Goal: Manage account settings

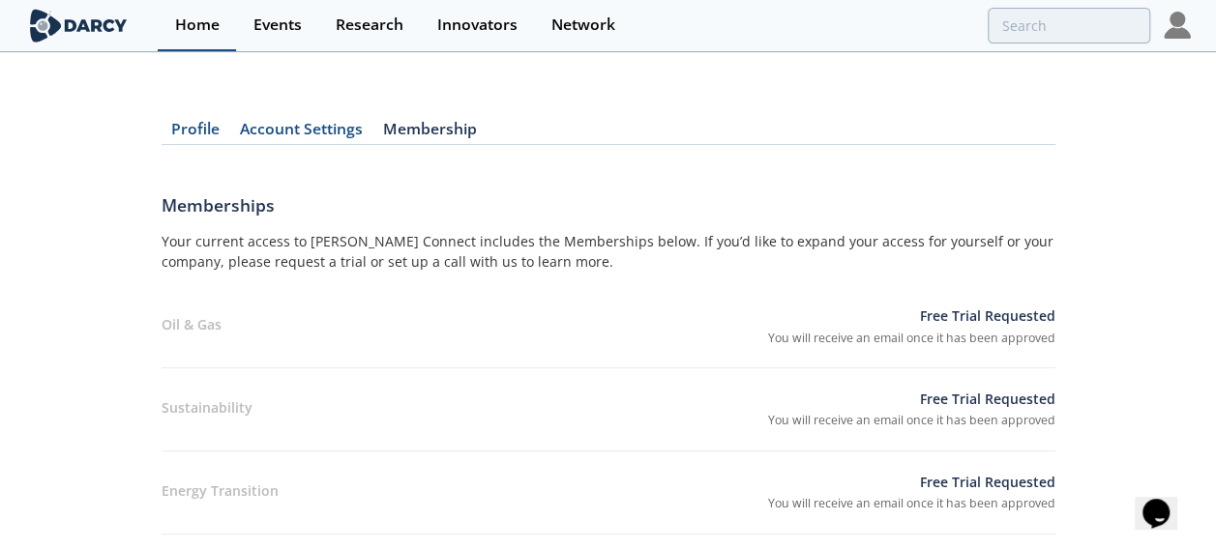
click at [206, 23] on div "Home" at bounding box center [197, 24] width 44 height 15
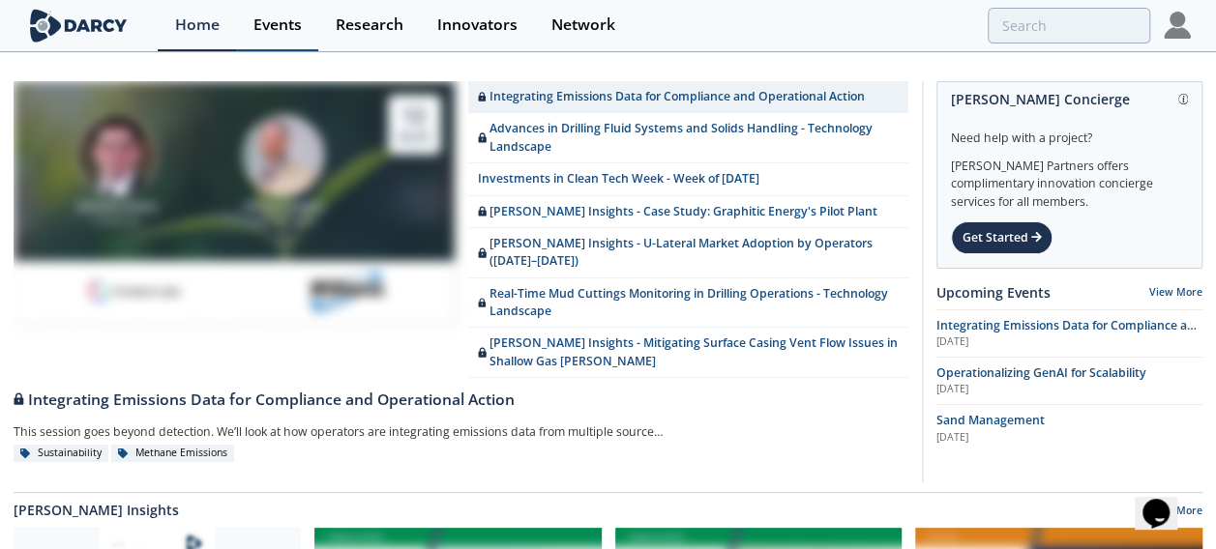
click at [292, 27] on div "Events" at bounding box center [277, 24] width 48 height 15
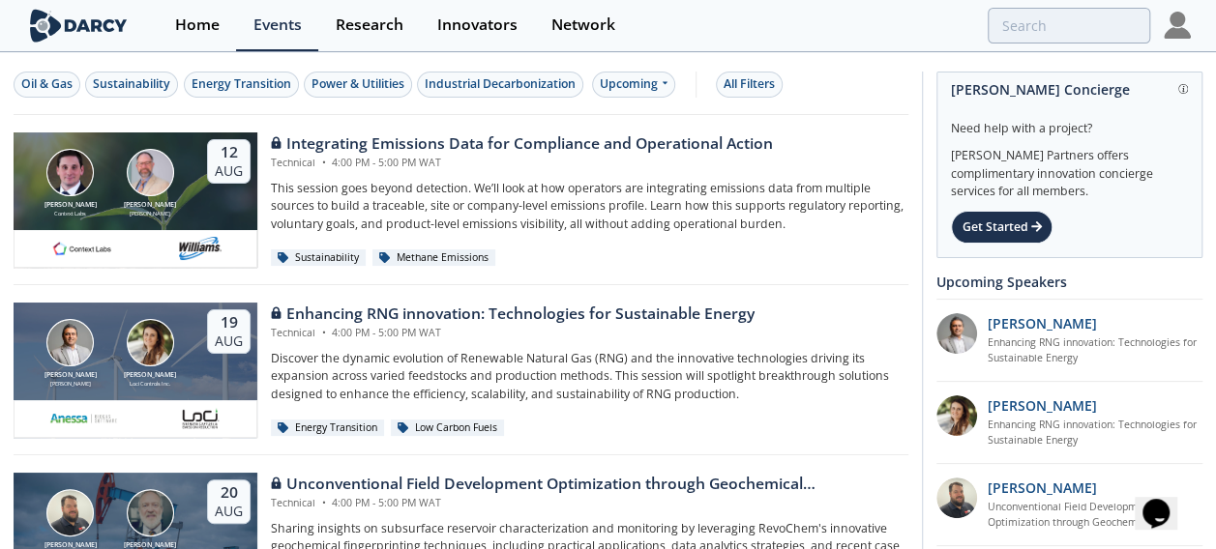
click at [1171, 23] on img at bounding box center [1176, 25] width 27 height 27
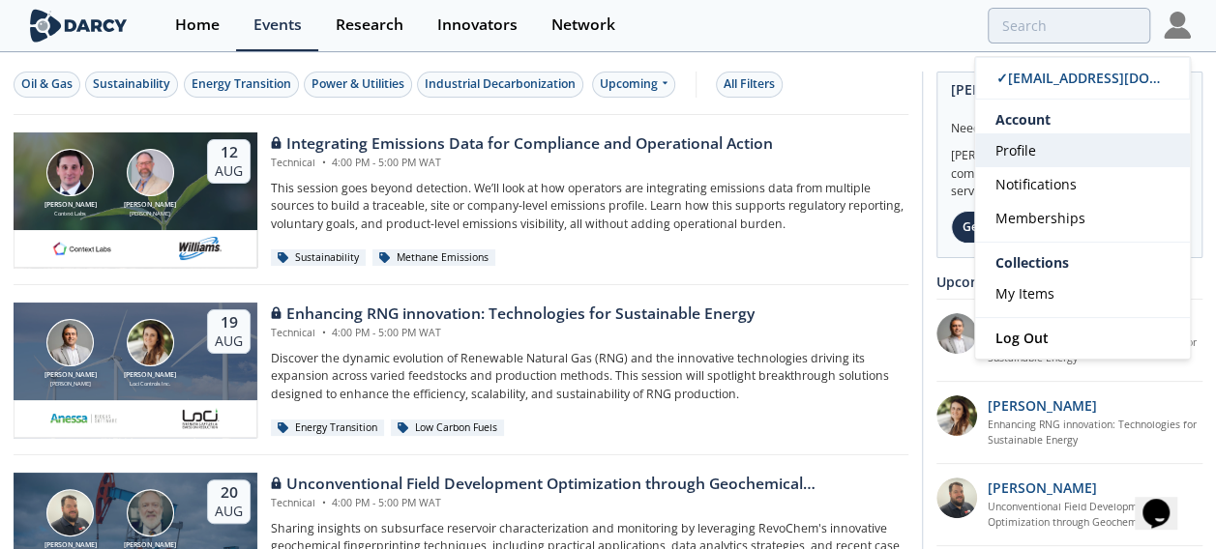
click at [1025, 147] on span "Profile" at bounding box center [1015, 150] width 41 height 18
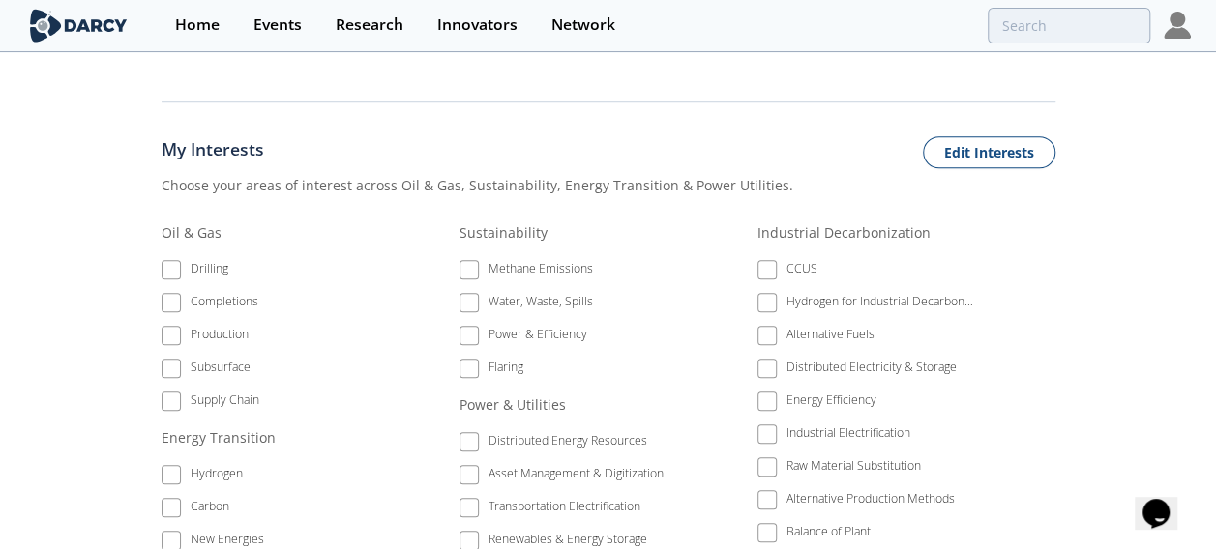
scroll to position [774, 0]
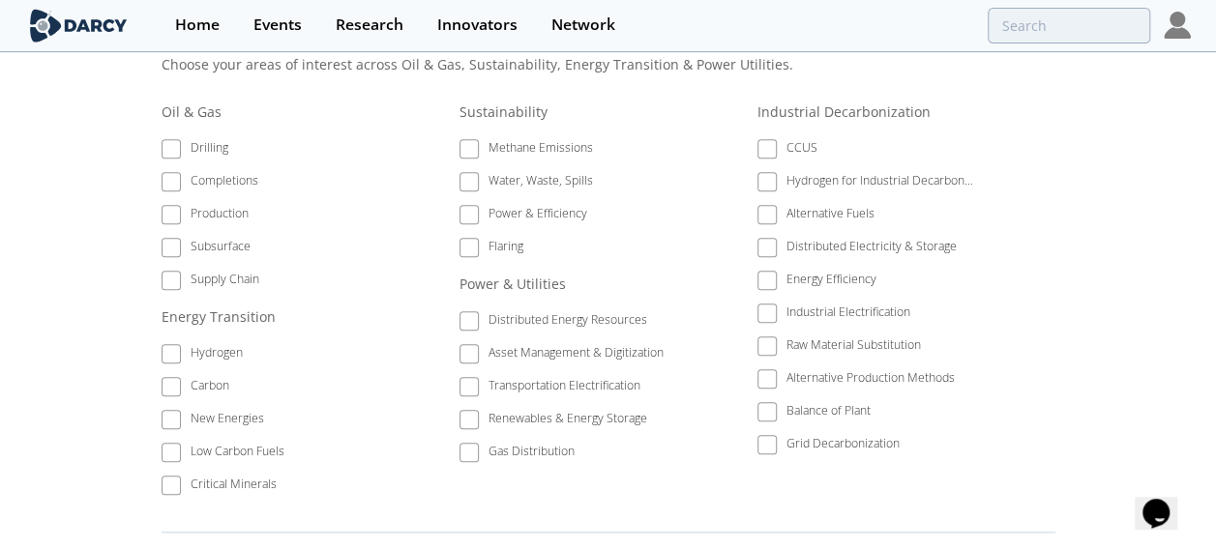
click at [176, 150] on li "Drilling" at bounding box center [270, 151] width 217 height 33
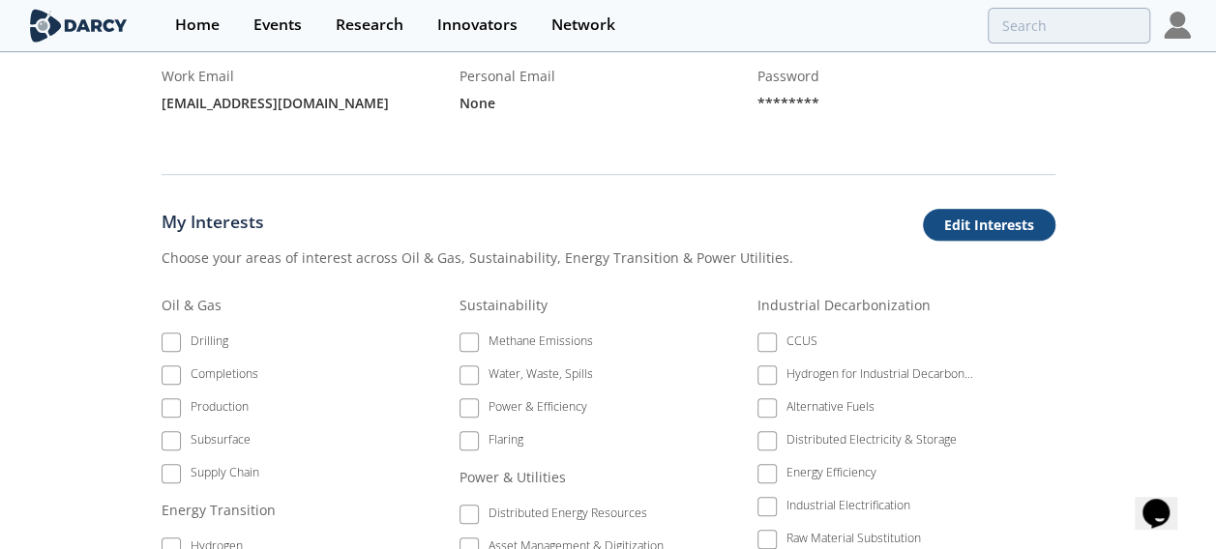
click at [1008, 221] on button "Edit Interests" at bounding box center [989, 225] width 132 height 33
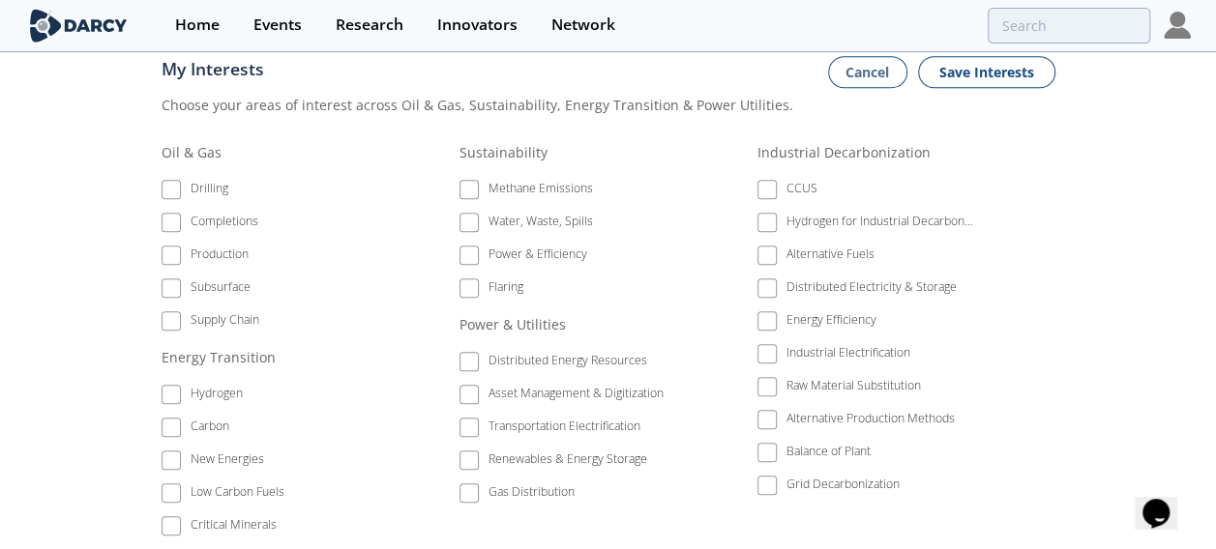
scroll to position [774, 0]
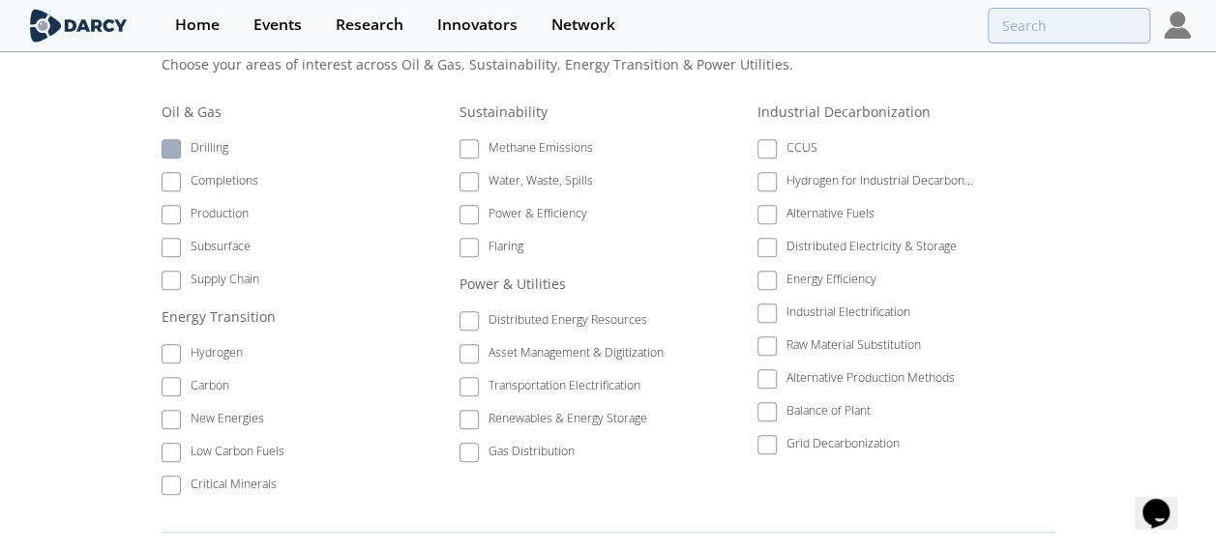
click at [172, 146] on span at bounding box center [171, 149] width 14 height 14
click at [174, 176] on span at bounding box center [171, 182] width 14 height 14
click at [171, 215] on span at bounding box center [171, 215] width 14 height 14
click at [171, 253] on label "Subsurface" at bounding box center [270, 247] width 217 height 26
click at [176, 288] on li "Supply Chain" at bounding box center [270, 283] width 217 height 33
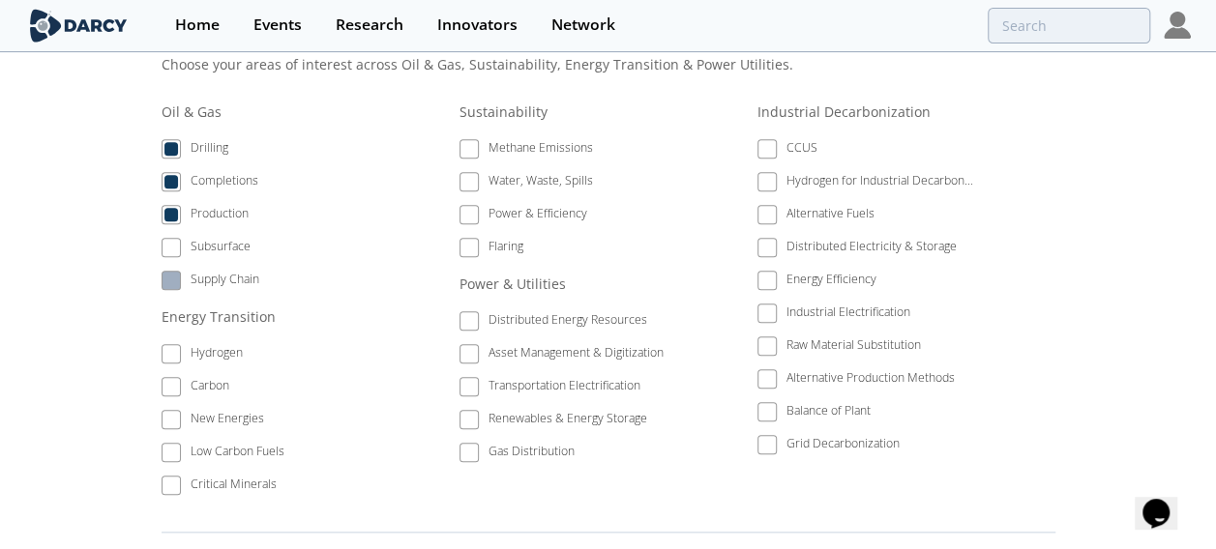
click at [174, 285] on label "Supply Chain" at bounding box center [270, 280] width 217 height 26
click at [174, 246] on span at bounding box center [171, 248] width 14 height 14
click at [170, 277] on span at bounding box center [171, 281] width 14 height 14
click at [474, 147] on span at bounding box center [469, 149] width 14 height 14
click at [472, 180] on span at bounding box center [469, 182] width 14 height 14
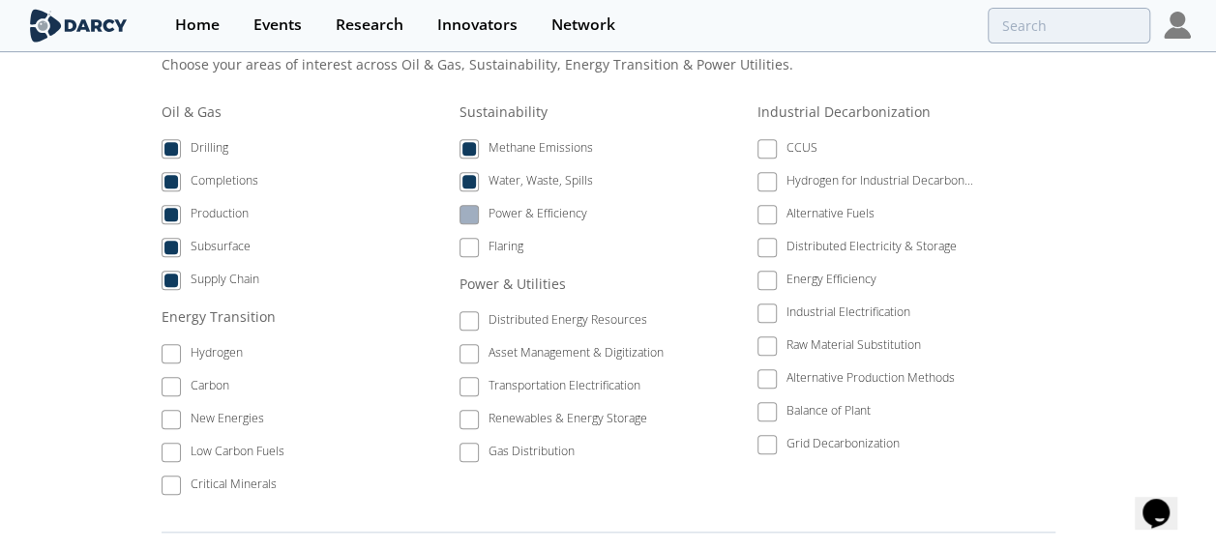
click at [473, 211] on span at bounding box center [469, 215] width 14 height 14
click at [770, 142] on span at bounding box center [767, 149] width 14 height 14
click at [773, 271] on span at bounding box center [766, 280] width 19 height 19
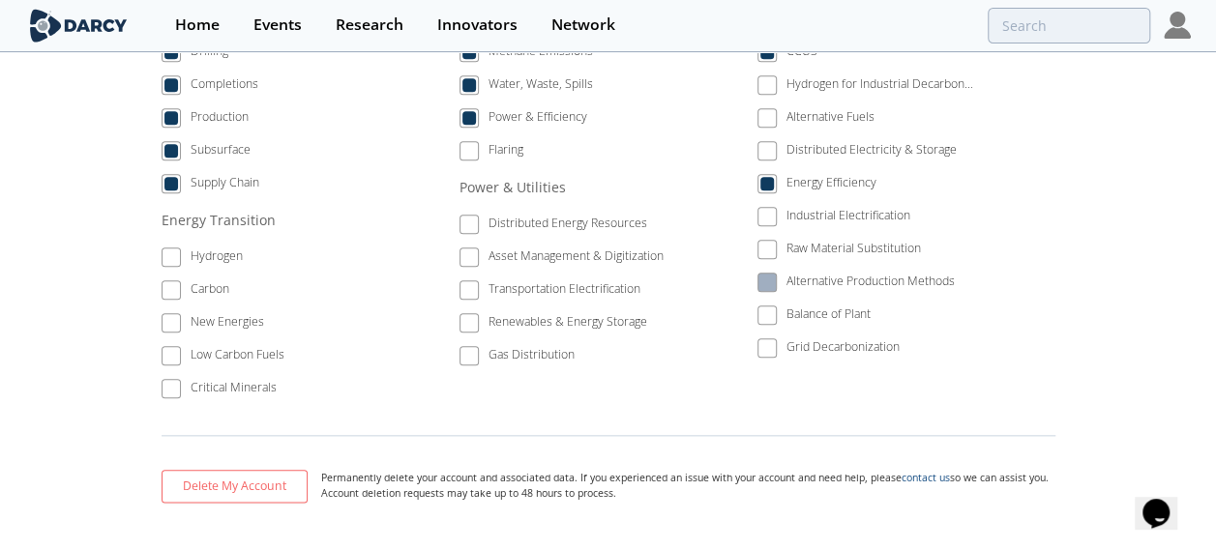
click at [761, 279] on span at bounding box center [767, 283] width 14 height 14
click at [469, 316] on span at bounding box center [469, 323] width 14 height 14
click at [468, 250] on span at bounding box center [469, 257] width 14 height 14
click at [174, 250] on span at bounding box center [171, 257] width 14 height 14
click at [179, 280] on span at bounding box center [171, 289] width 19 height 19
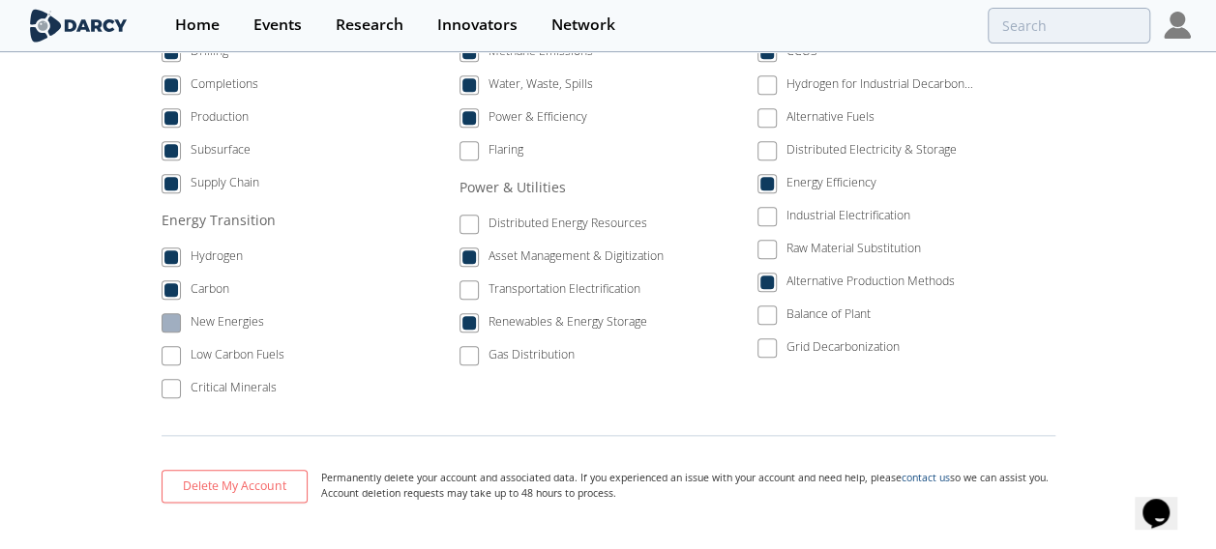
click at [176, 317] on span at bounding box center [171, 323] width 14 height 14
click at [171, 349] on span at bounding box center [171, 356] width 14 height 14
click at [176, 382] on span at bounding box center [171, 389] width 14 height 14
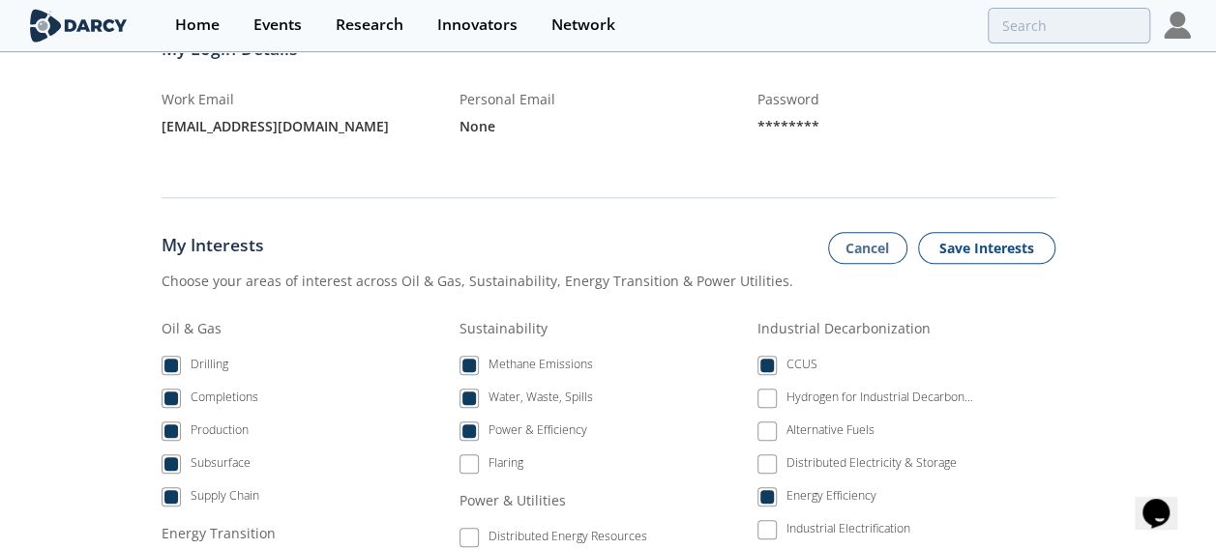
scroll to position [540, 0]
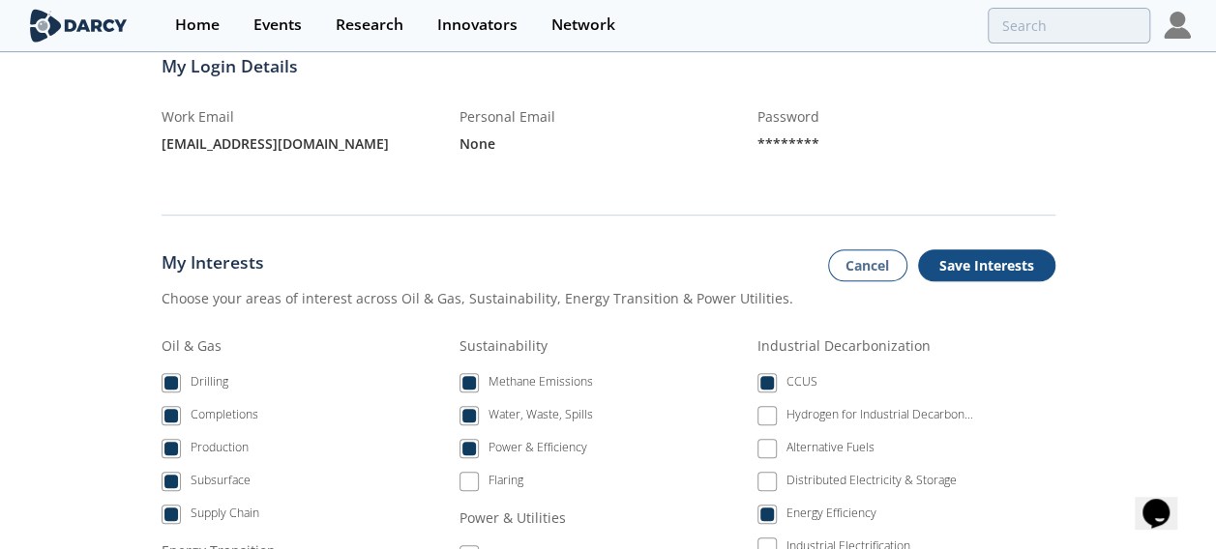
click at [1008, 263] on button "Save Interests" at bounding box center [986, 266] width 137 height 33
click at [468, 478] on span at bounding box center [469, 482] width 14 height 14
click at [966, 270] on button "Save Interests" at bounding box center [986, 266] width 137 height 33
click at [965, 270] on button "Save Interests" at bounding box center [986, 266] width 137 height 33
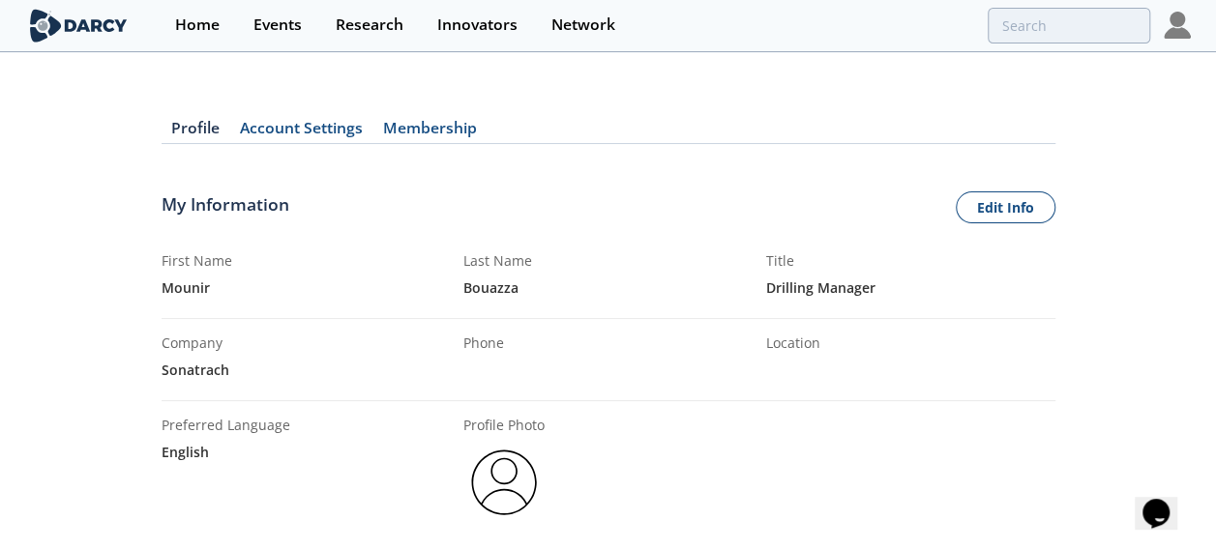
scroll to position [0, 0]
drag, startPoint x: 420, startPoint y: 130, endPoint x: 770, endPoint y: 60, distance: 357.0
click at [420, 130] on link "Membership" at bounding box center [430, 133] width 114 height 23
click at [414, 133] on link "Membership" at bounding box center [430, 133] width 114 height 23
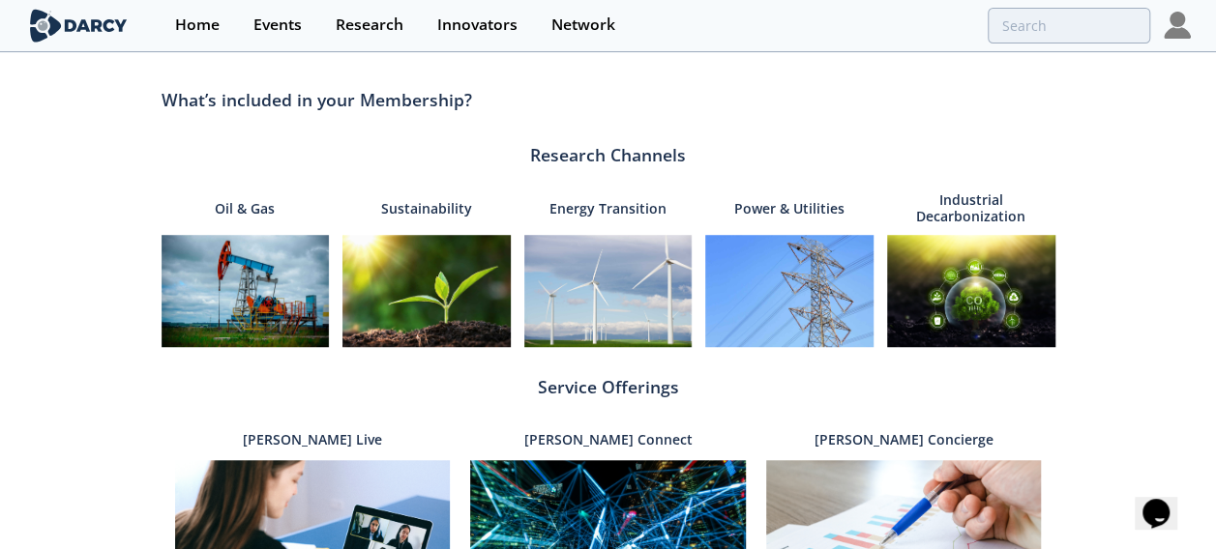
scroll to position [580, 0]
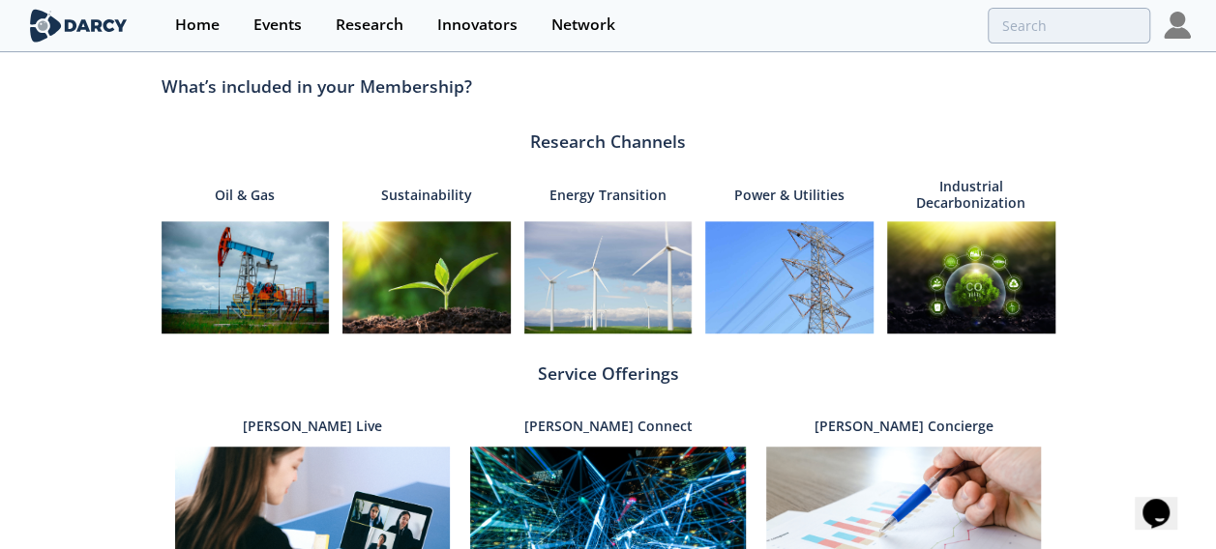
click at [228, 284] on img at bounding box center [246, 277] width 168 height 112
click at [229, 191] on p "Oil & Gas" at bounding box center [245, 194] width 60 height 41
drag, startPoint x: 229, startPoint y: 191, endPoint x: 268, endPoint y: 193, distance: 38.7
click at [268, 193] on p "Oil & Gas" at bounding box center [245, 194] width 60 height 41
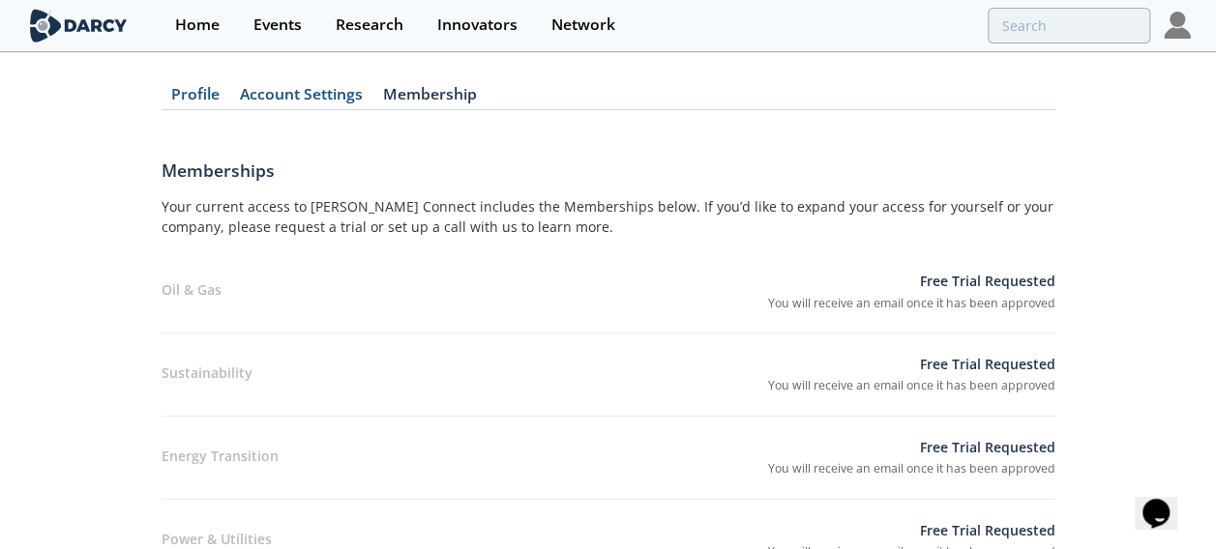
scroll to position [0, 0]
